Goal: Check status

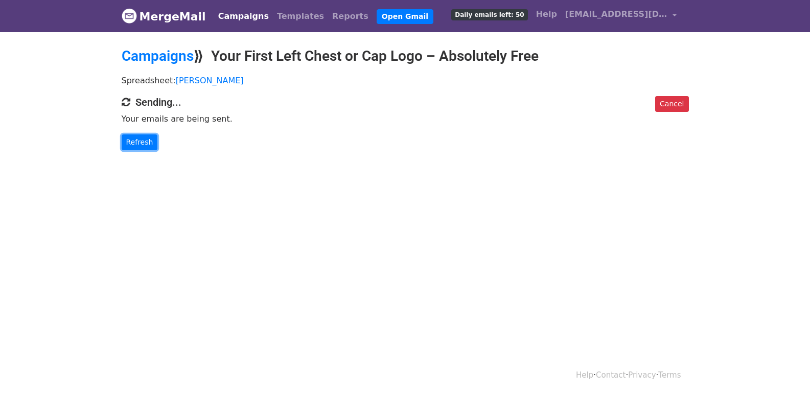
click at [125, 146] on link "Refresh" at bounding box center [140, 142] width 36 height 16
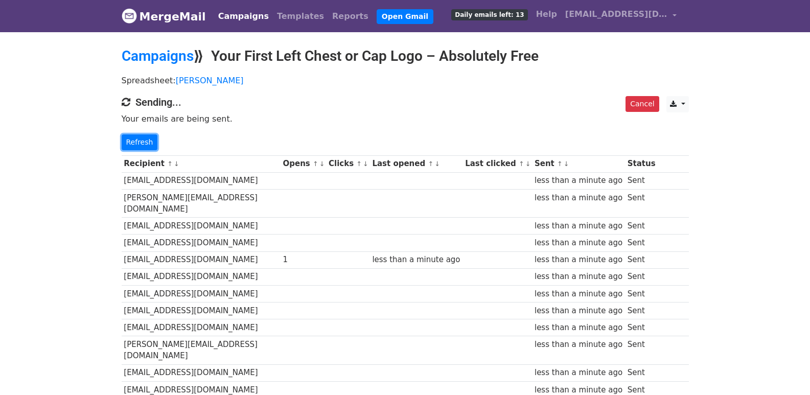
click at [142, 145] on link "Refresh" at bounding box center [140, 142] width 36 height 16
click at [141, 145] on link "Refresh" at bounding box center [140, 142] width 36 height 16
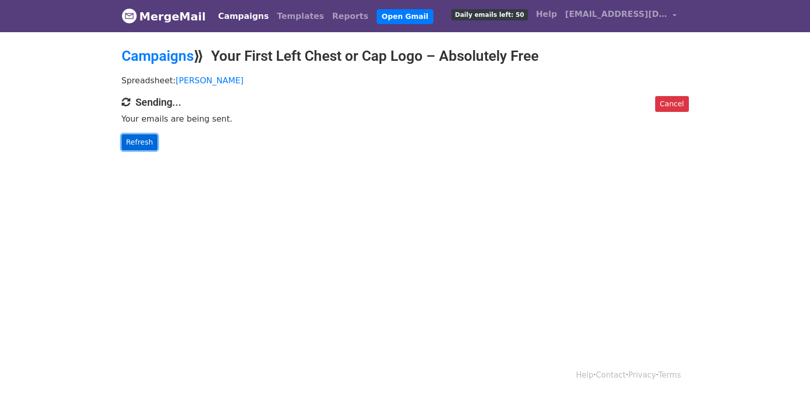
click at [138, 145] on link "Refresh" at bounding box center [140, 142] width 36 height 16
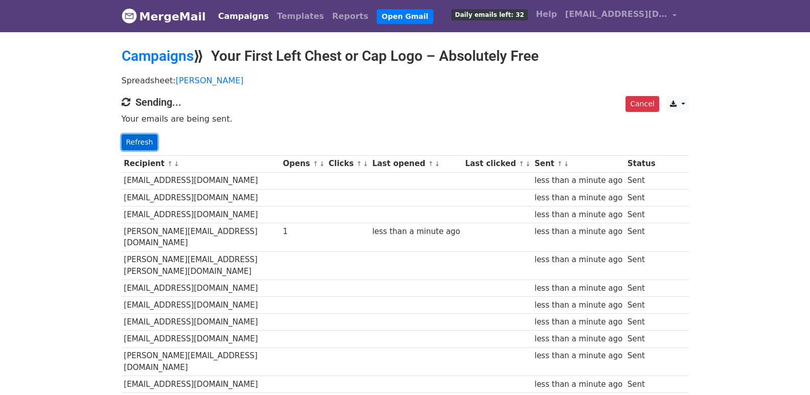
click at [128, 135] on link "Refresh" at bounding box center [140, 142] width 36 height 16
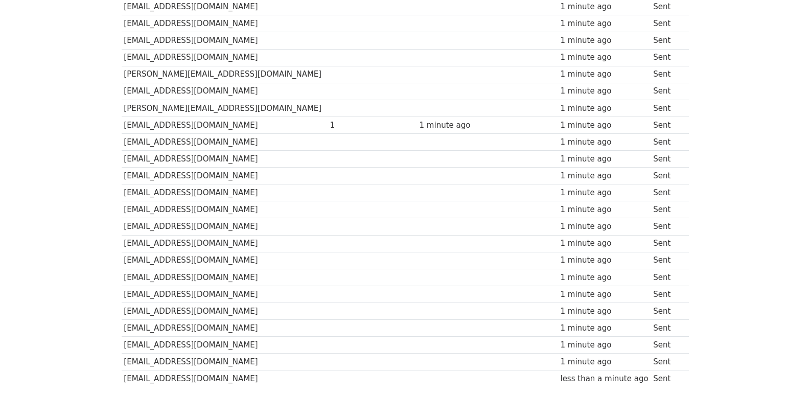
scroll to position [711, 0]
